Goal: Information Seeking & Learning: Learn about a topic

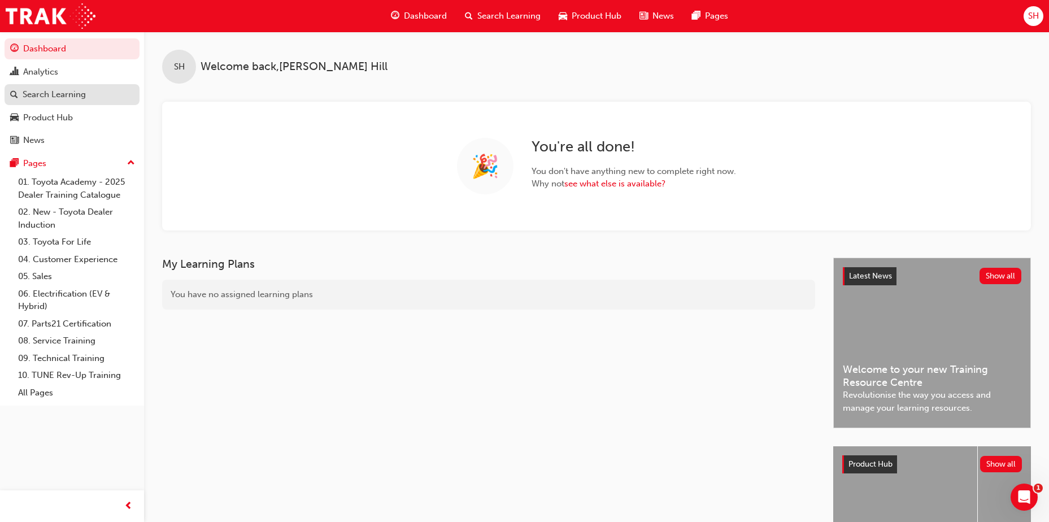
click at [55, 92] on div "Search Learning" at bounding box center [54, 94] width 63 height 13
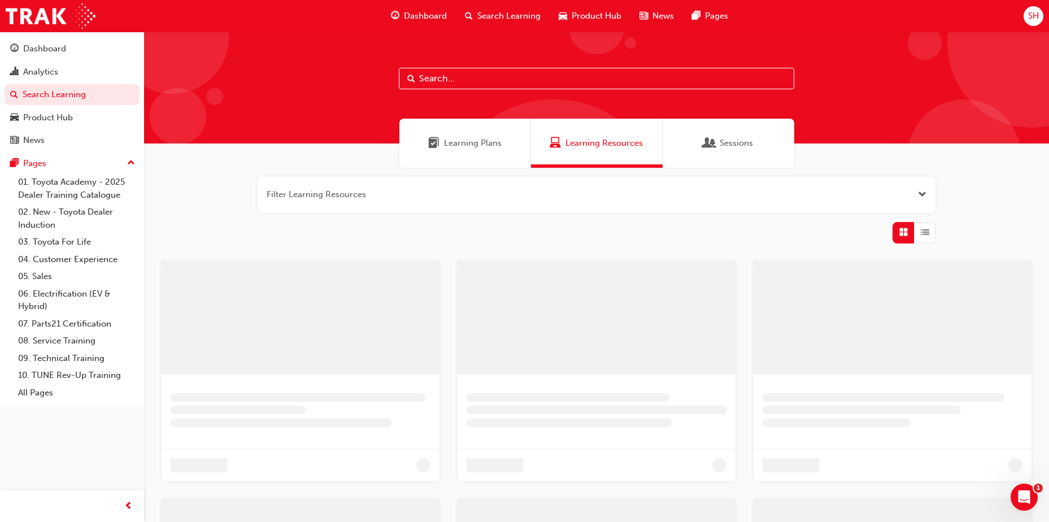
click at [447, 76] on input "text" at bounding box center [596, 78] width 395 height 21
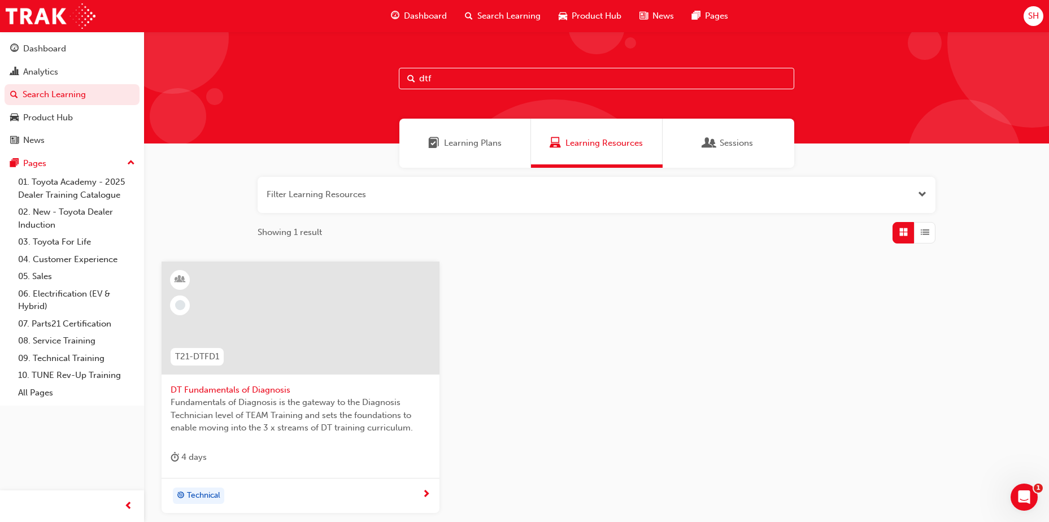
type input "dtf"
click at [281, 423] on span "Fundamentals of Diagnosis is the gateway to the Diagnosis Technician level of T…" at bounding box center [301, 415] width 260 height 38
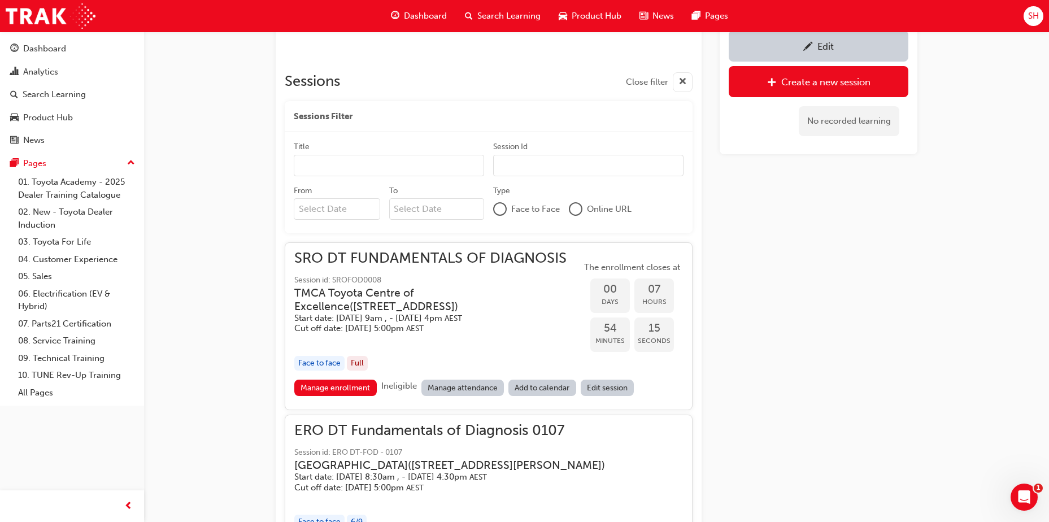
scroll to position [742, 0]
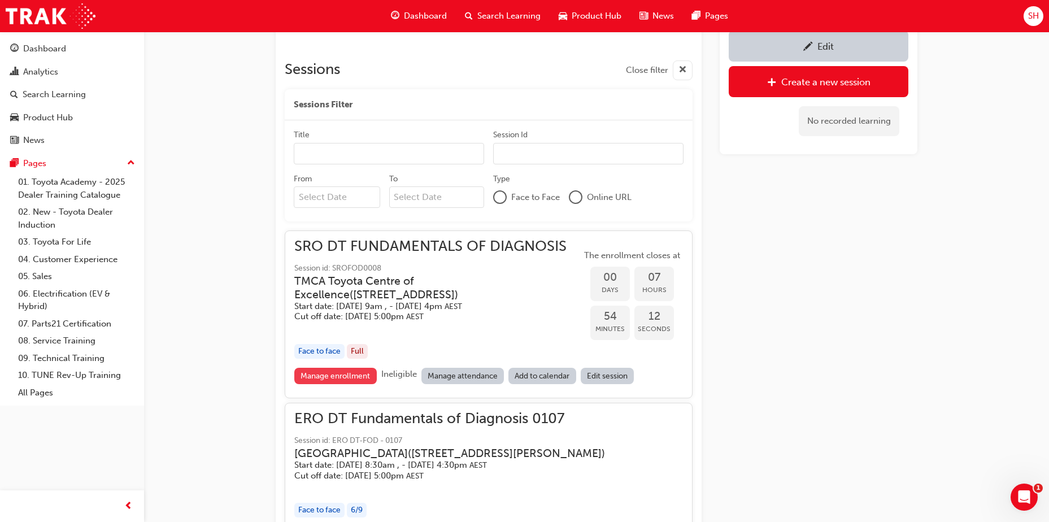
click at [363, 373] on link "Manage enrollment" at bounding box center [335, 376] width 82 height 16
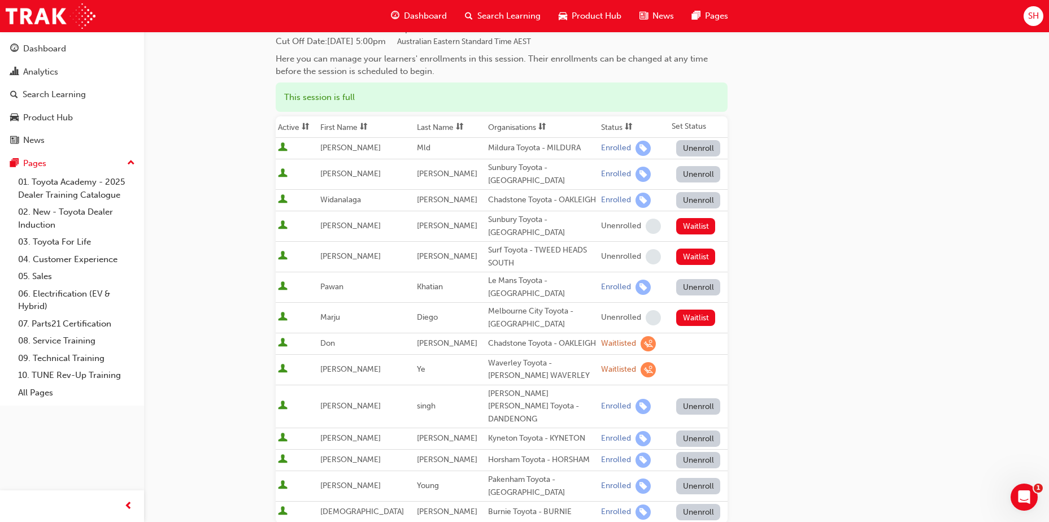
scroll to position [169, 0]
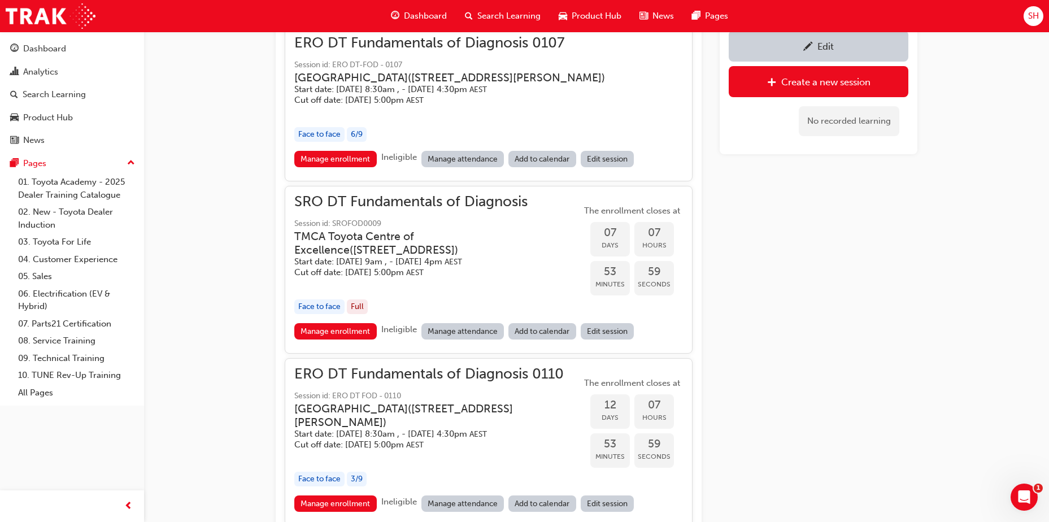
scroll to position [1138, 0]
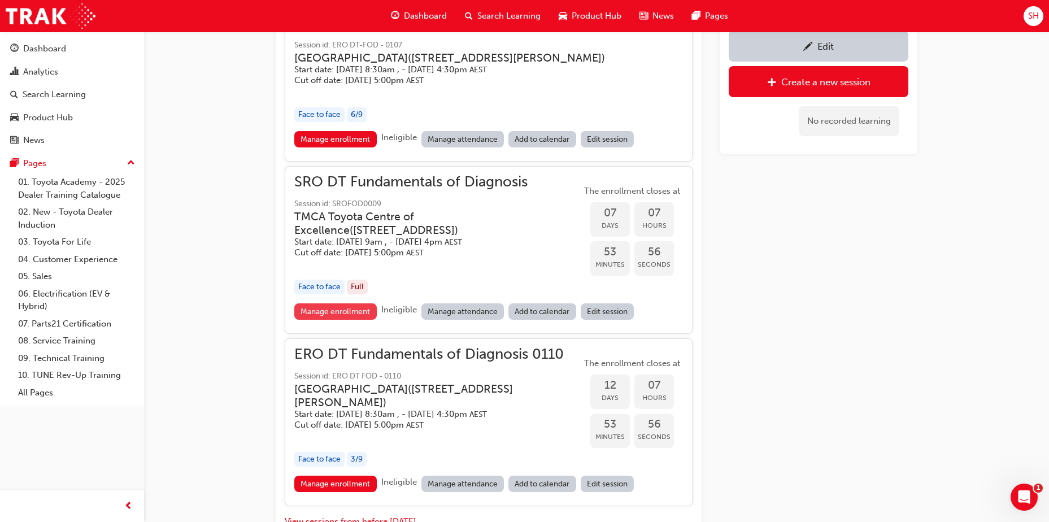
click at [367, 320] on link "Manage enrollment" at bounding box center [335, 311] width 82 height 16
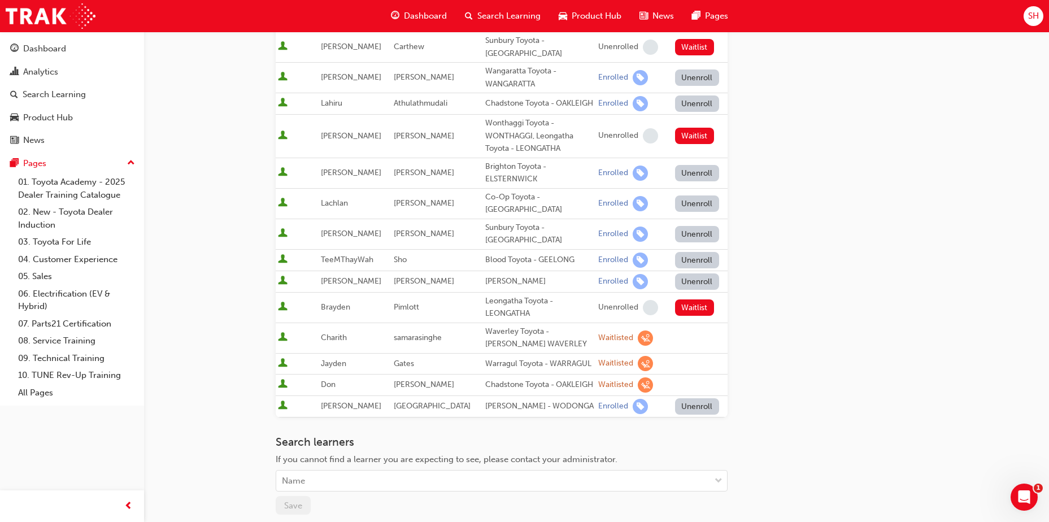
scroll to position [226, 0]
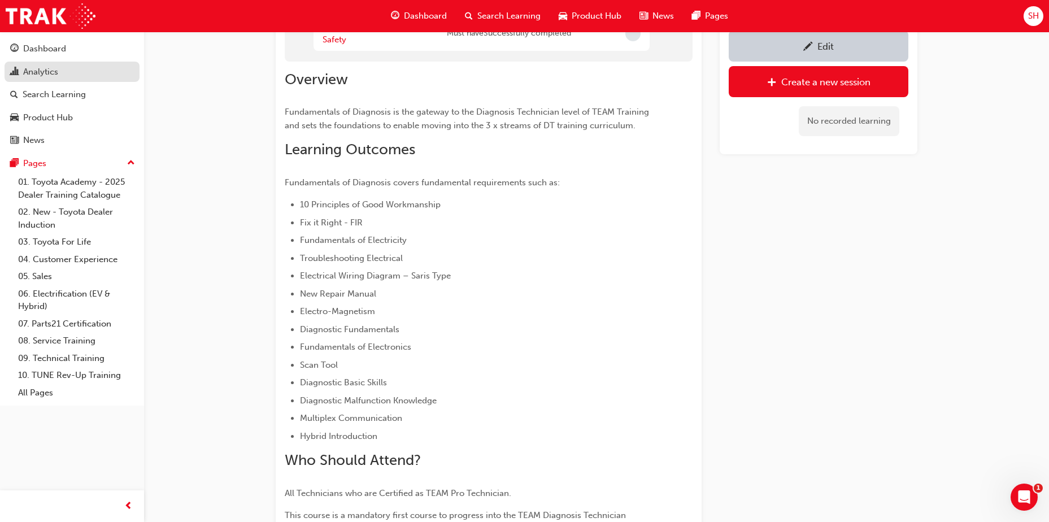
scroll to position [167, 0]
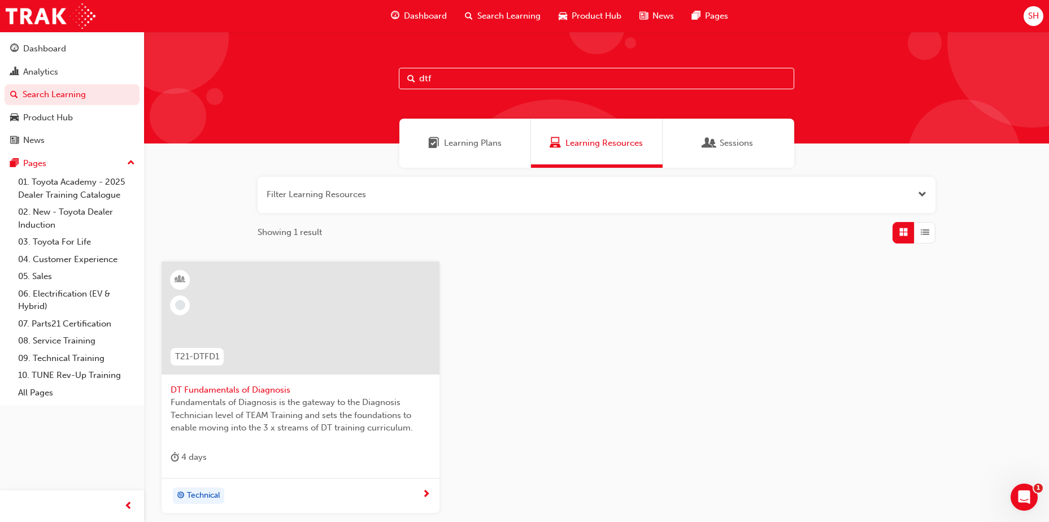
click at [503, 73] on input "dtf" at bounding box center [596, 78] width 395 height 21
type input "dten3"
click at [276, 378] on div at bounding box center [301, 327] width 260 height 113
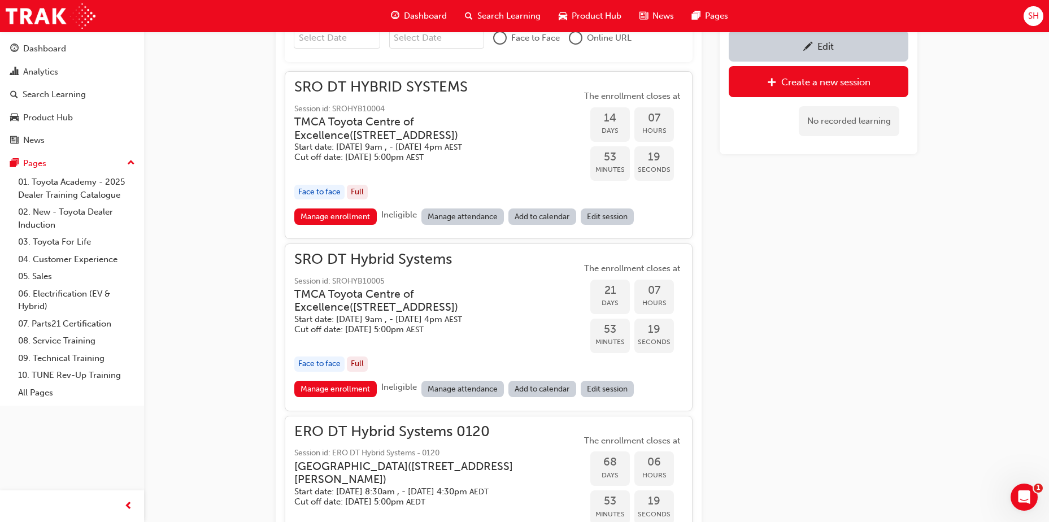
scroll to position [597, 0]
